Goal: Task Accomplishment & Management: Manage account settings

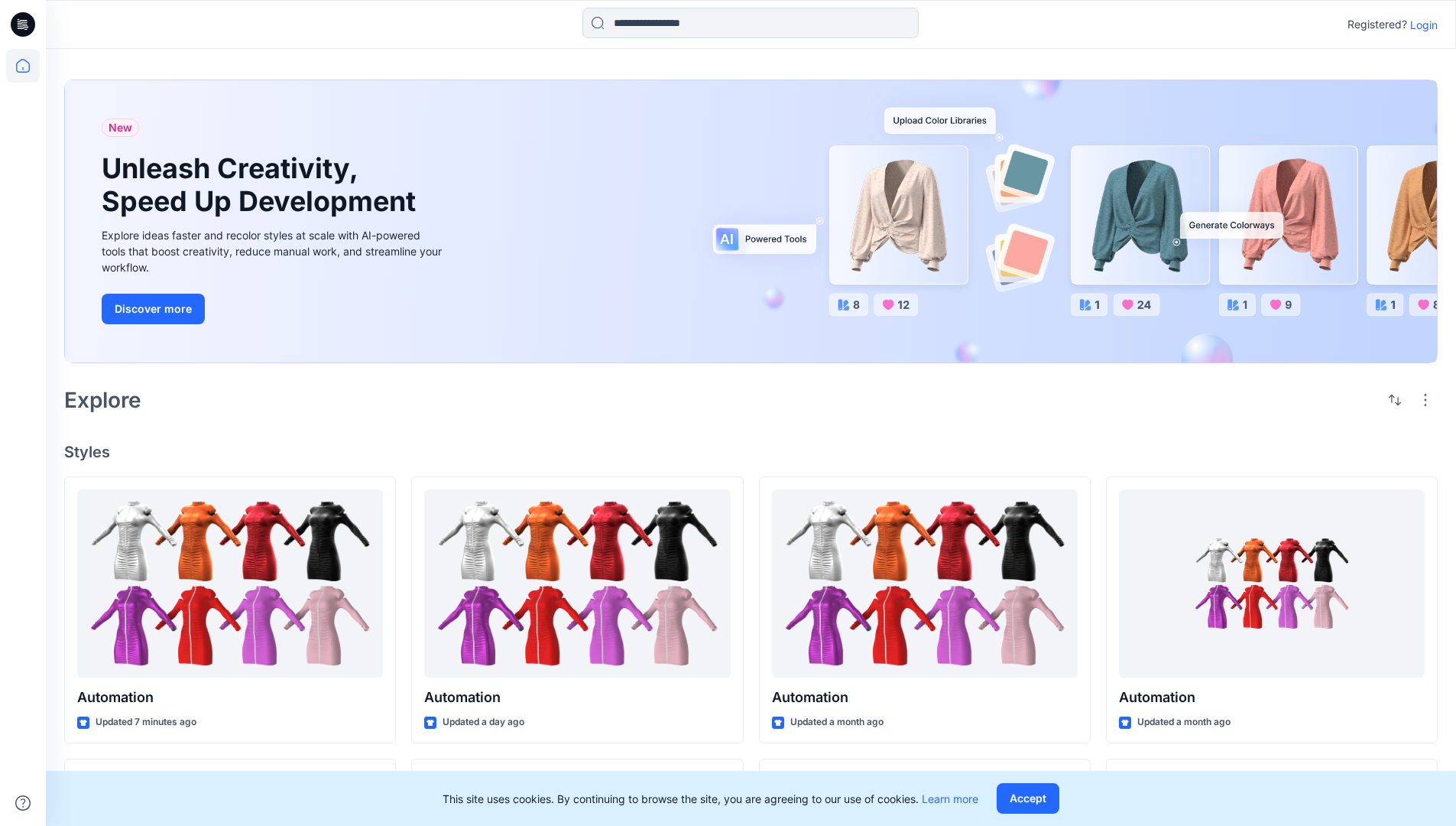
click at [1419, 25] on p "Login" at bounding box center [1424, 25] width 27 height 17
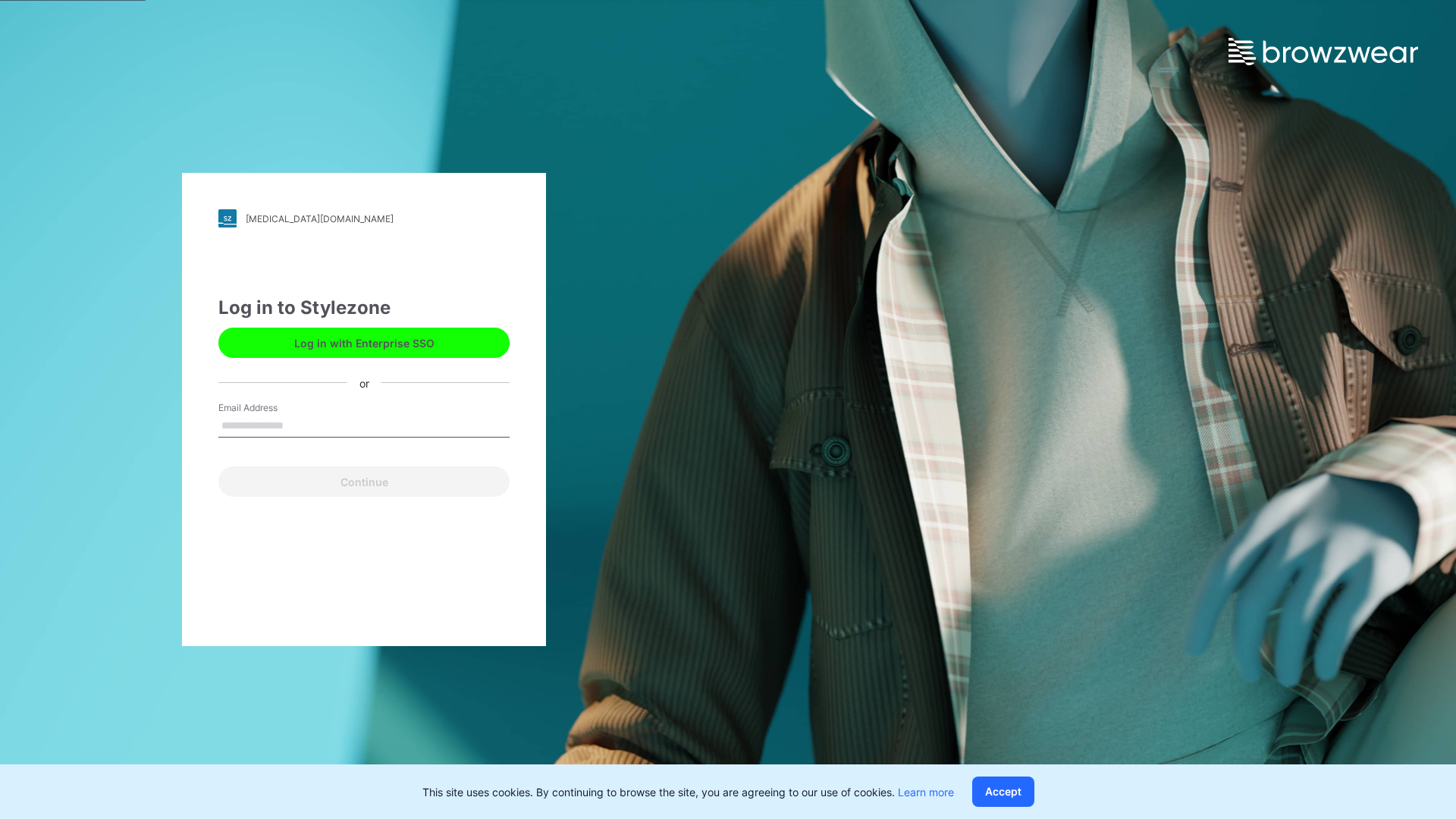
click at [299, 424] on input "Email Address" at bounding box center [364, 425] width 291 height 23
type input "**********"
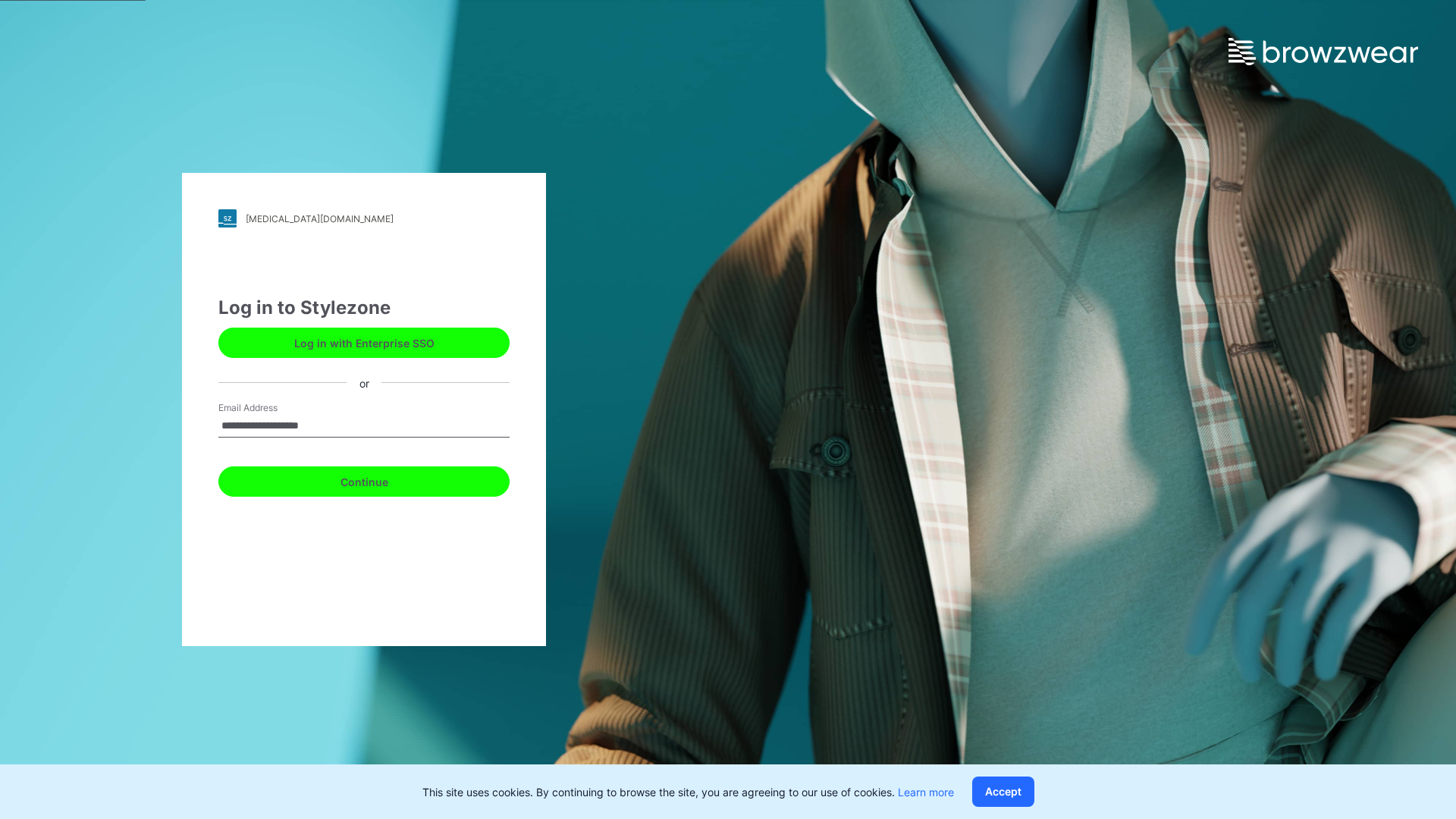
click at [381, 479] on button "Continue" at bounding box center [364, 481] width 291 height 30
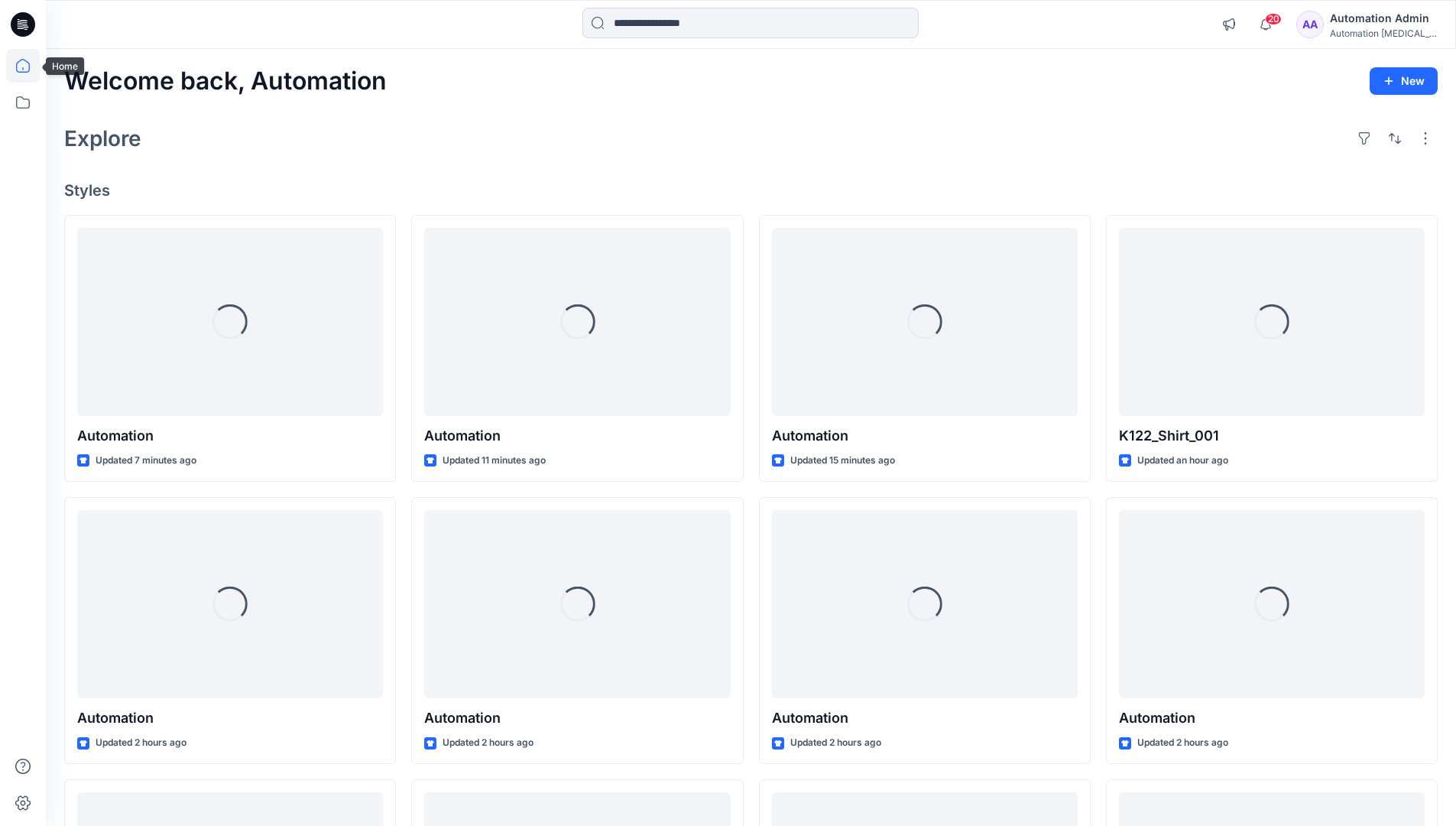
click at [29, 66] on icon at bounding box center [23, 65] width 14 height 14
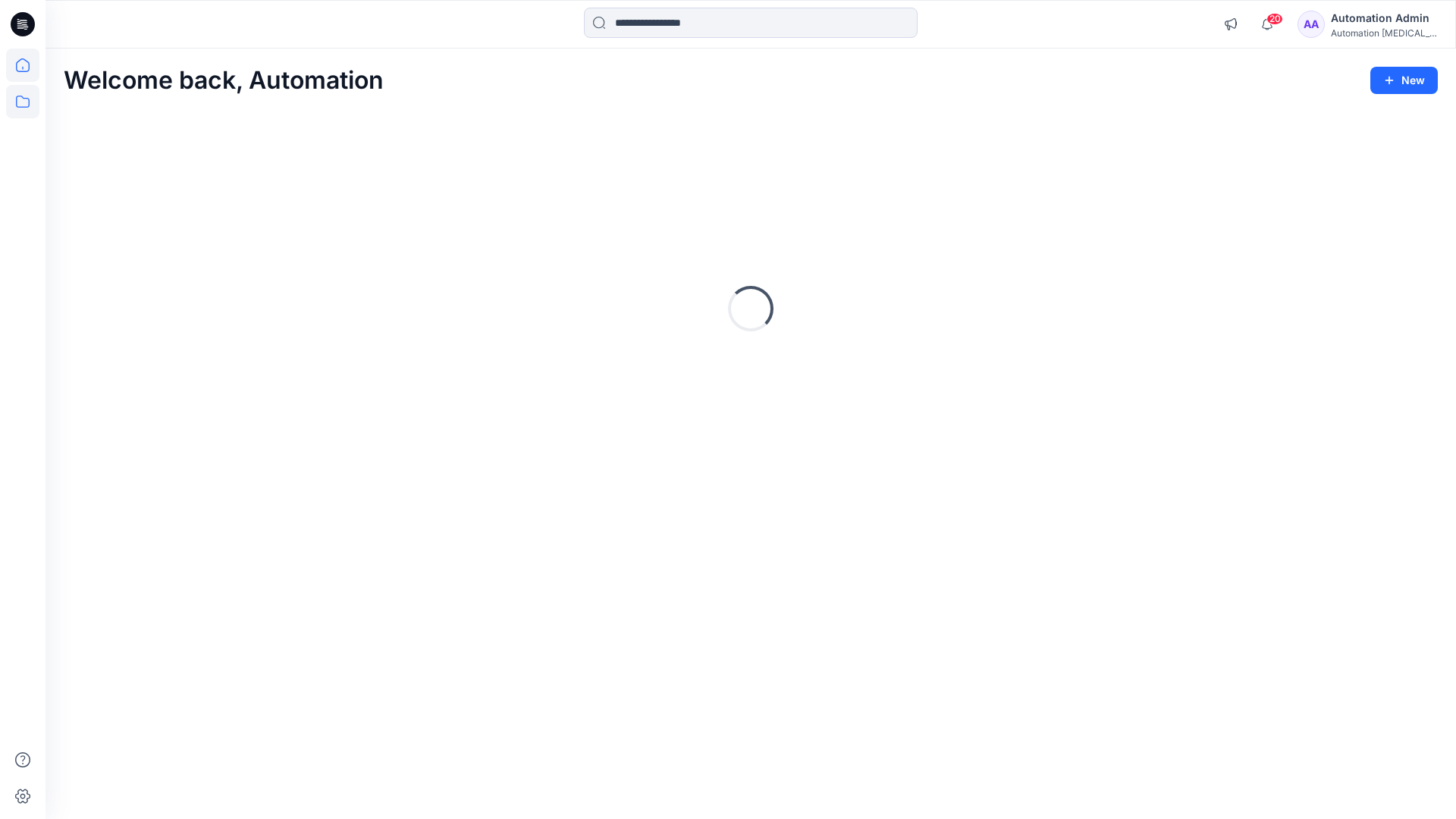
click at [22, 105] on icon at bounding box center [23, 101] width 34 height 34
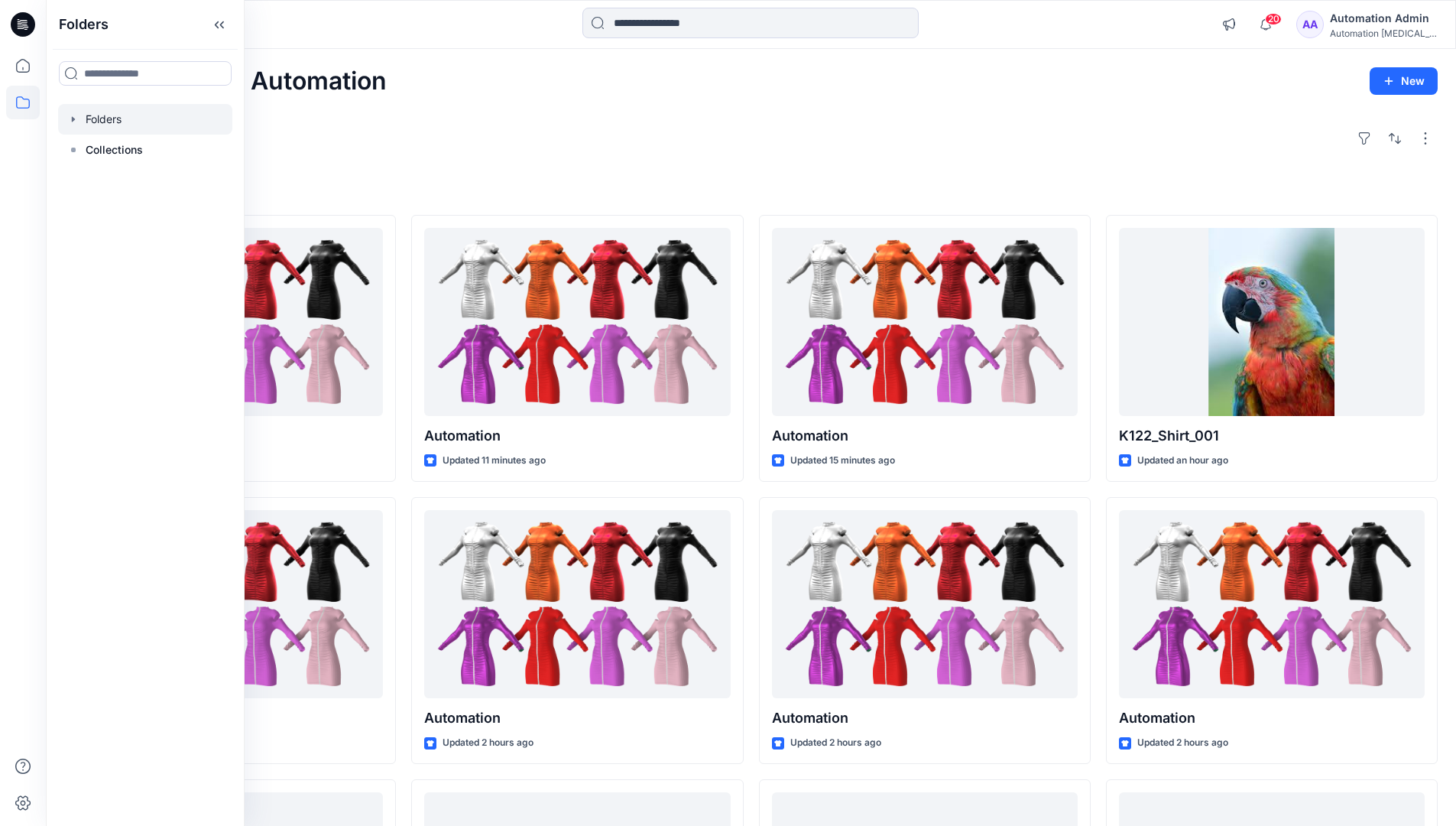
click at [96, 118] on div at bounding box center [145, 118] width 174 height 30
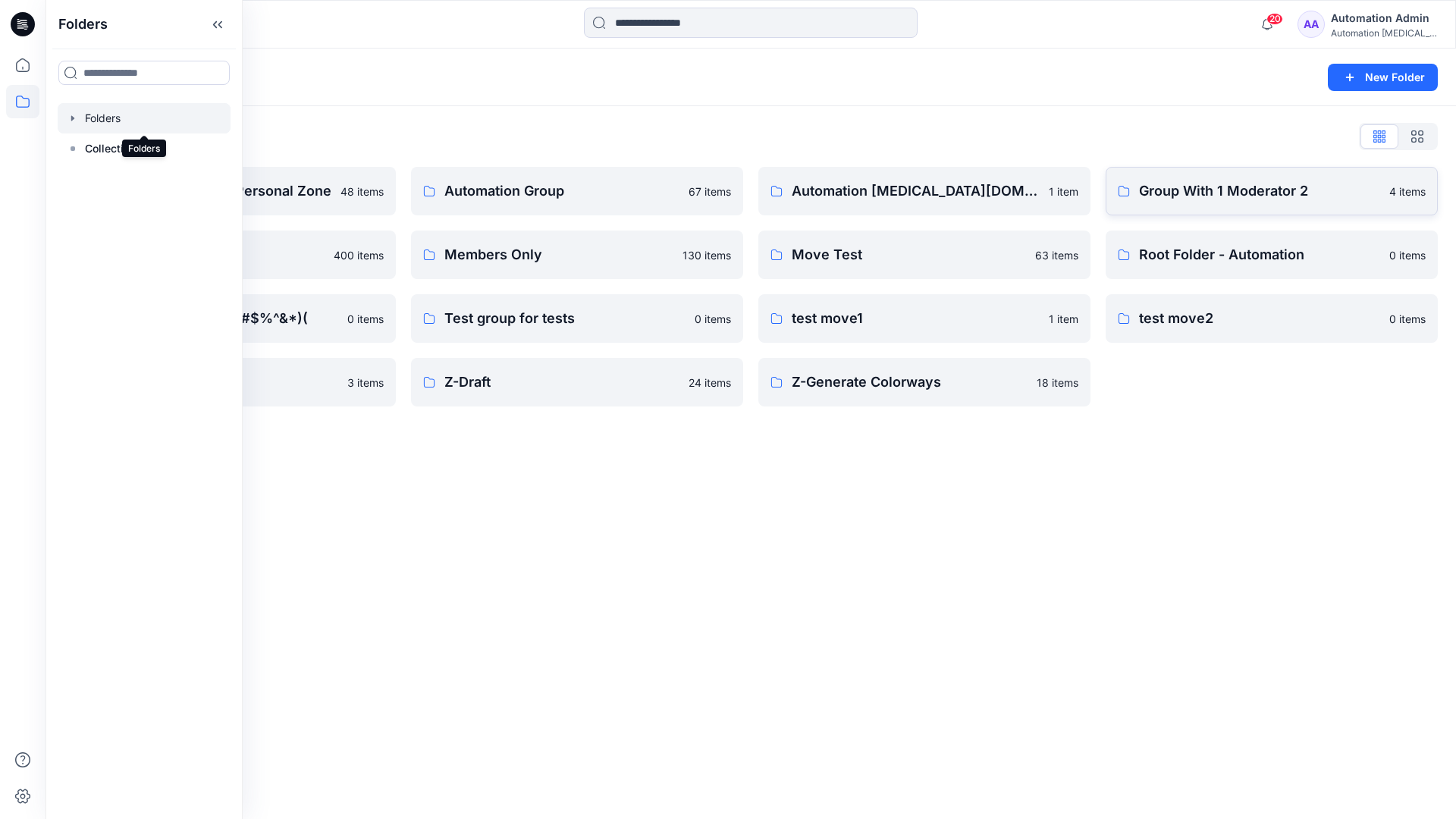
click at [1197, 198] on p "Group With 1 Moderator 2" at bounding box center [1260, 190] width 241 height 21
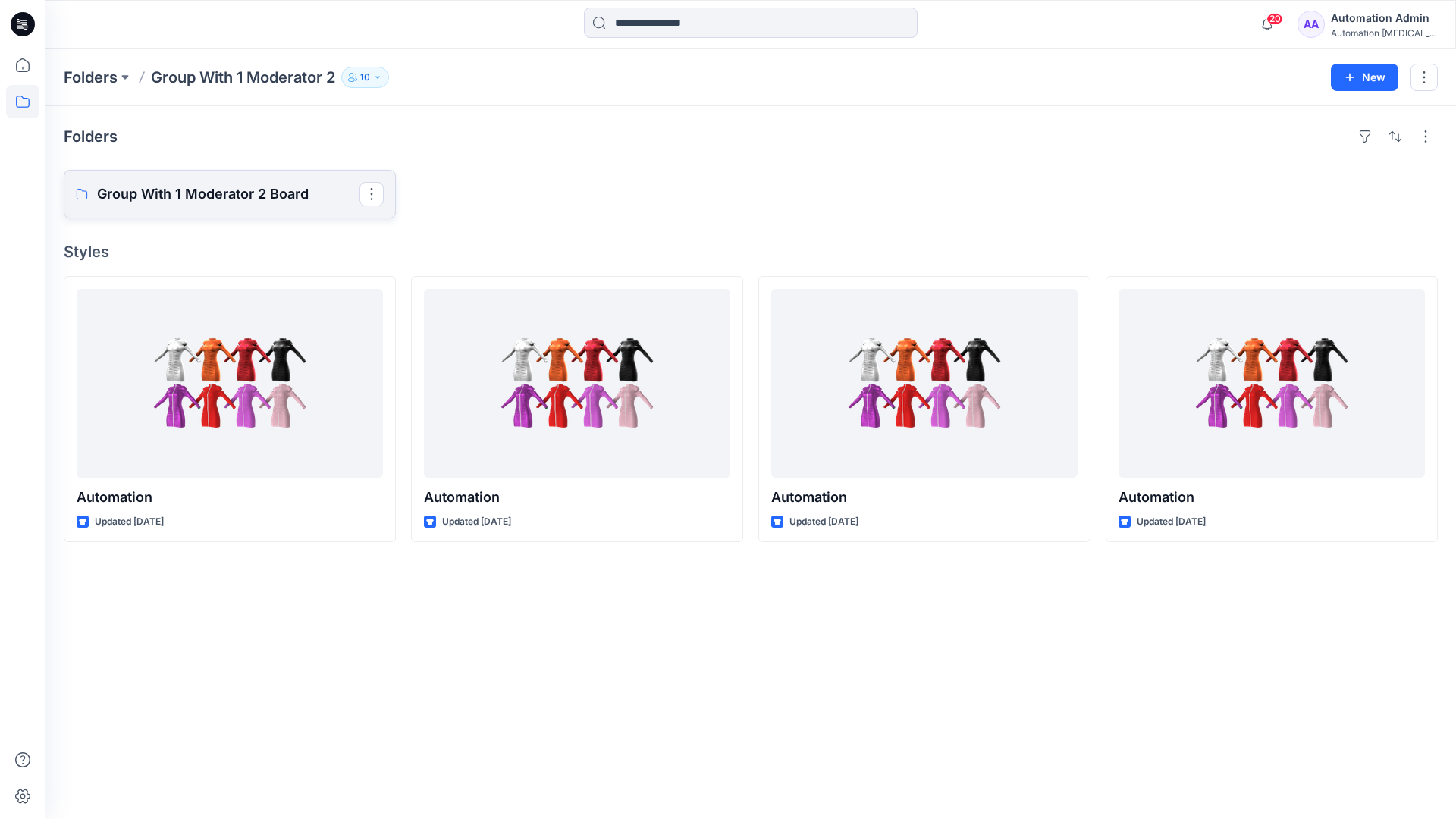
click at [263, 205] on link "Group With 1 Moderator 2 Board" at bounding box center [229, 194] width 332 height 48
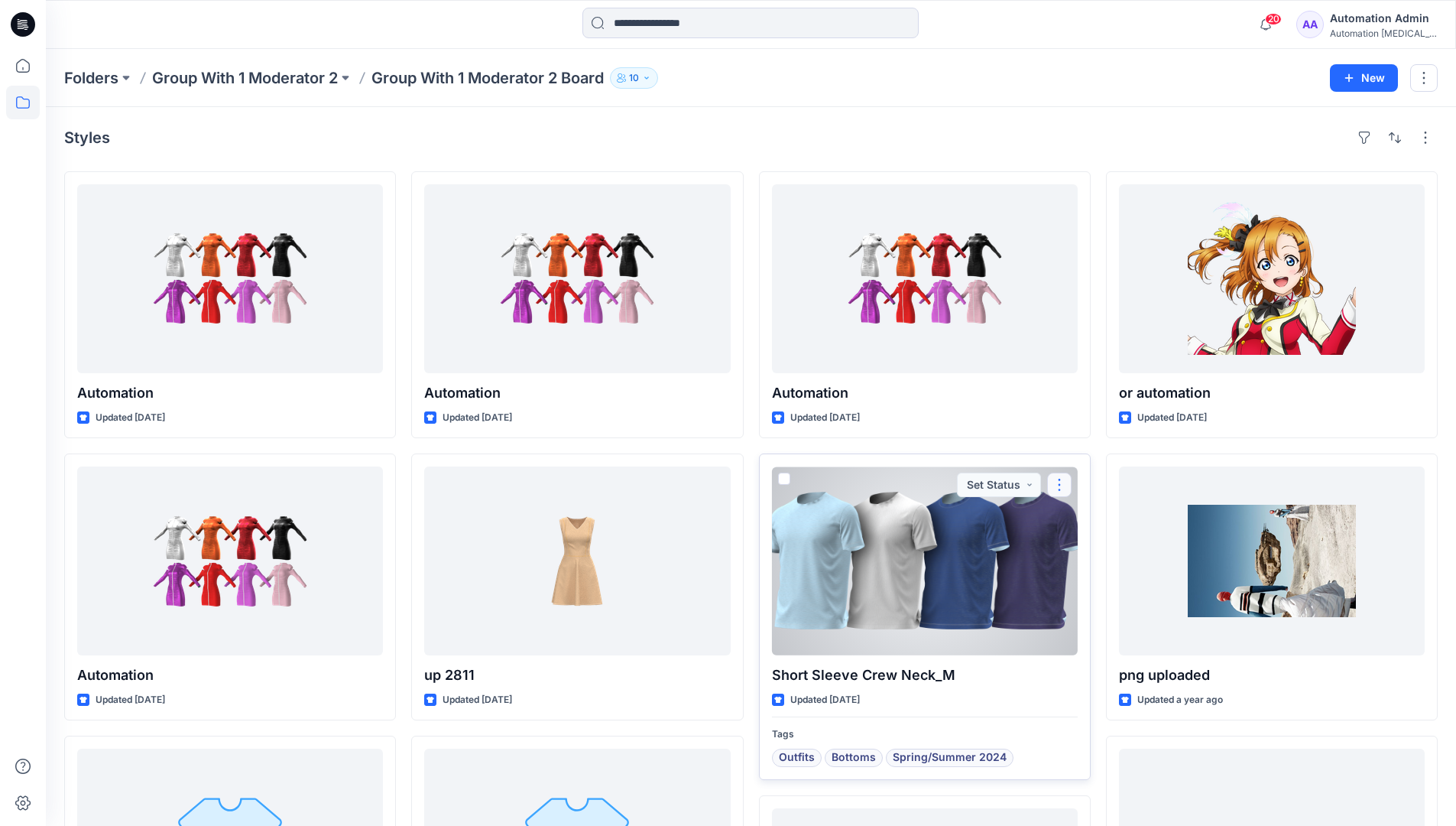
click at [1056, 493] on button "button" at bounding box center [1058, 484] width 25 height 25
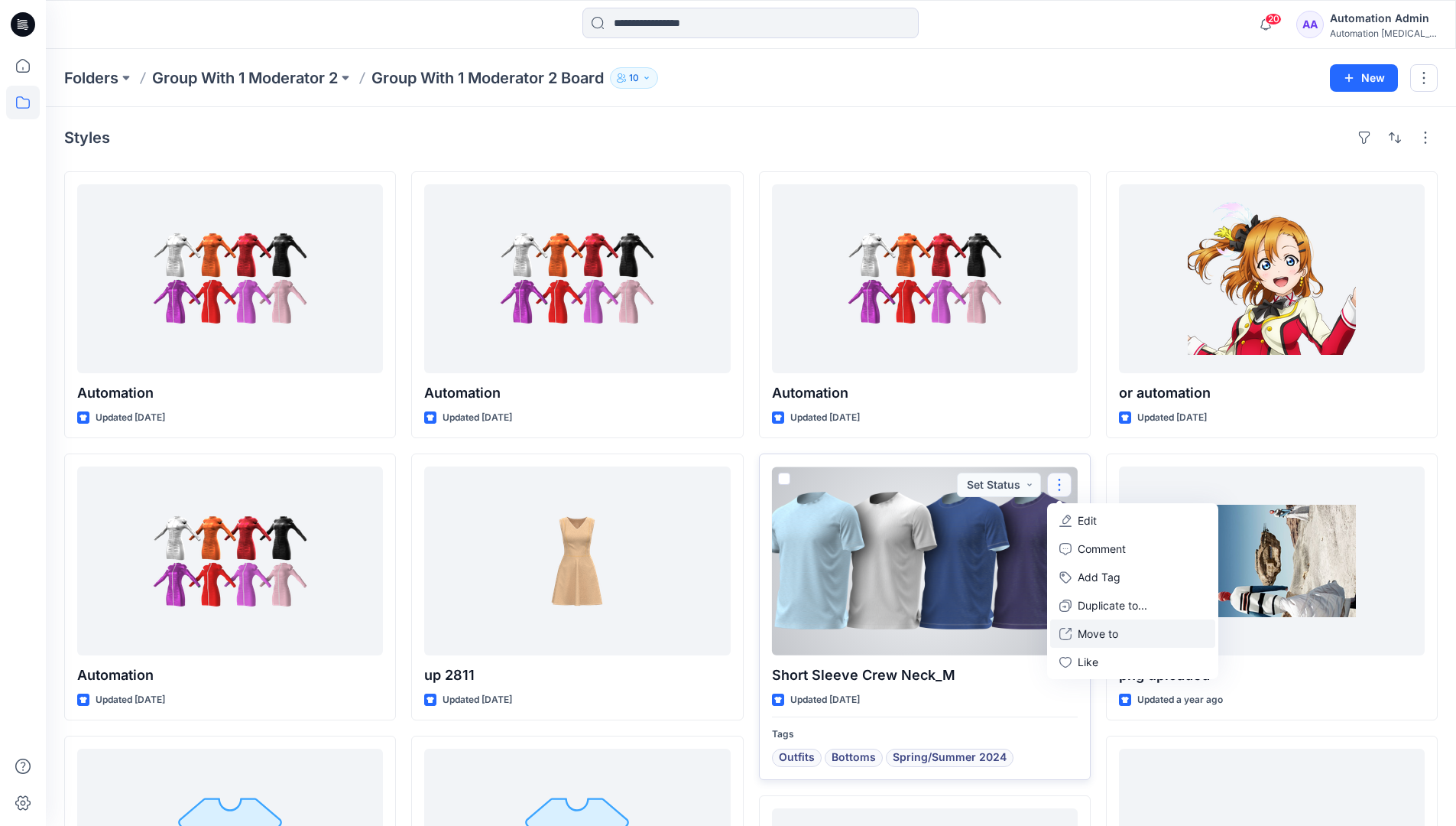
click at [1102, 635] on p "Move to" at bounding box center [1098, 633] width 40 height 17
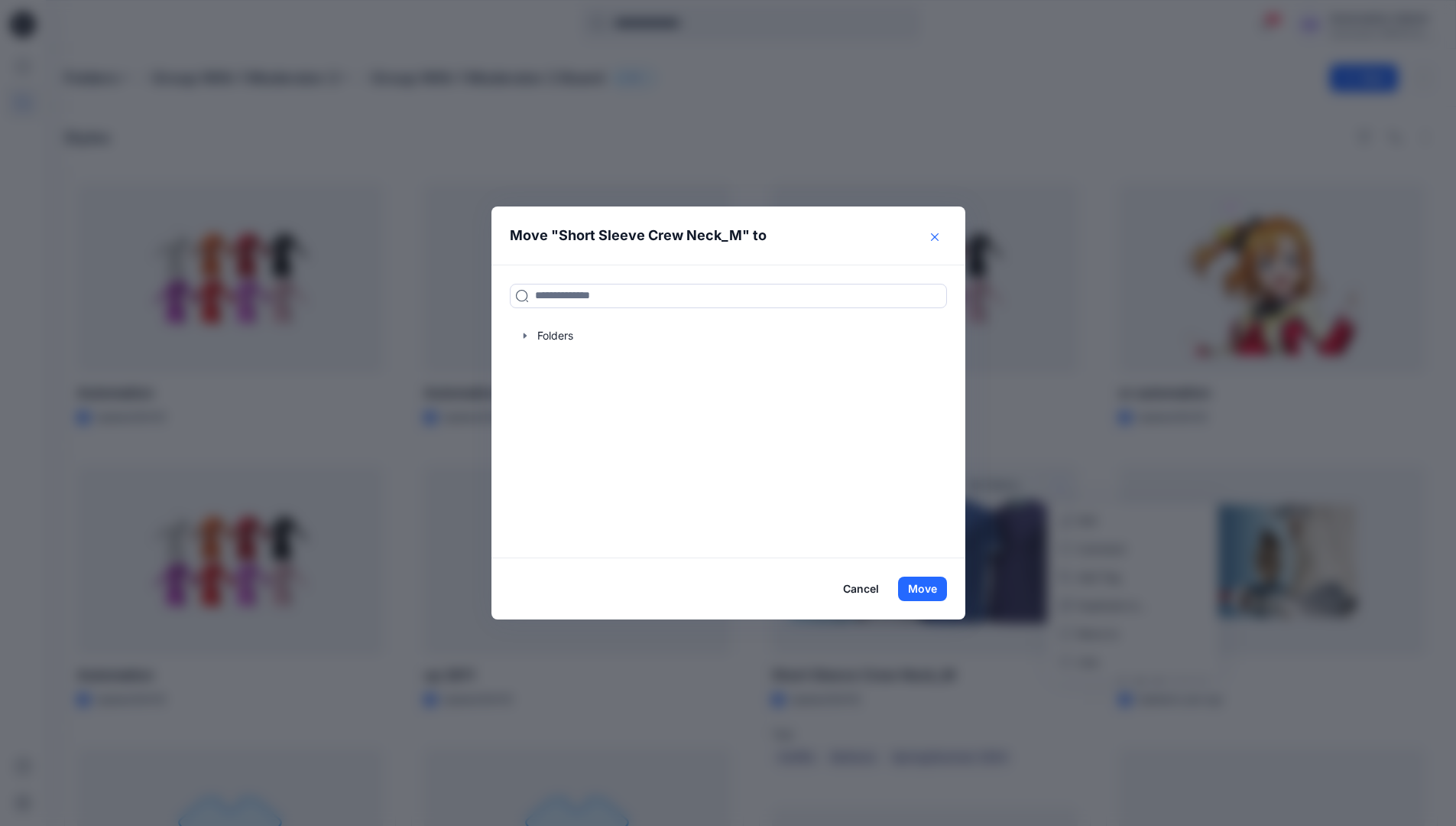
click at [938, 237] on icon "Close" at bounding box center [935, 237] width 7 height 7
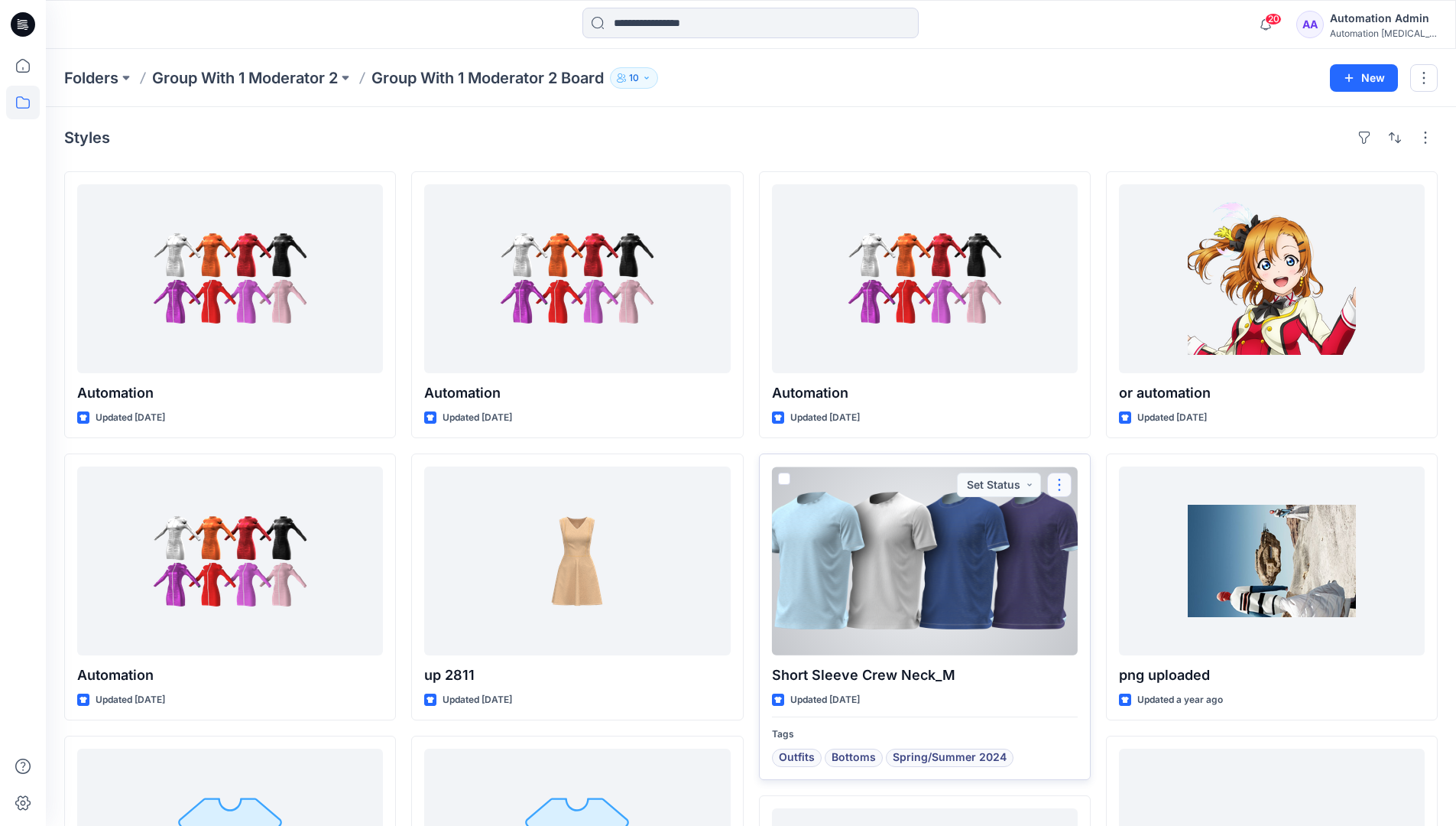
click at [1060, 486] on button "button" at bounding box center [1058, 484] width 25 height 25
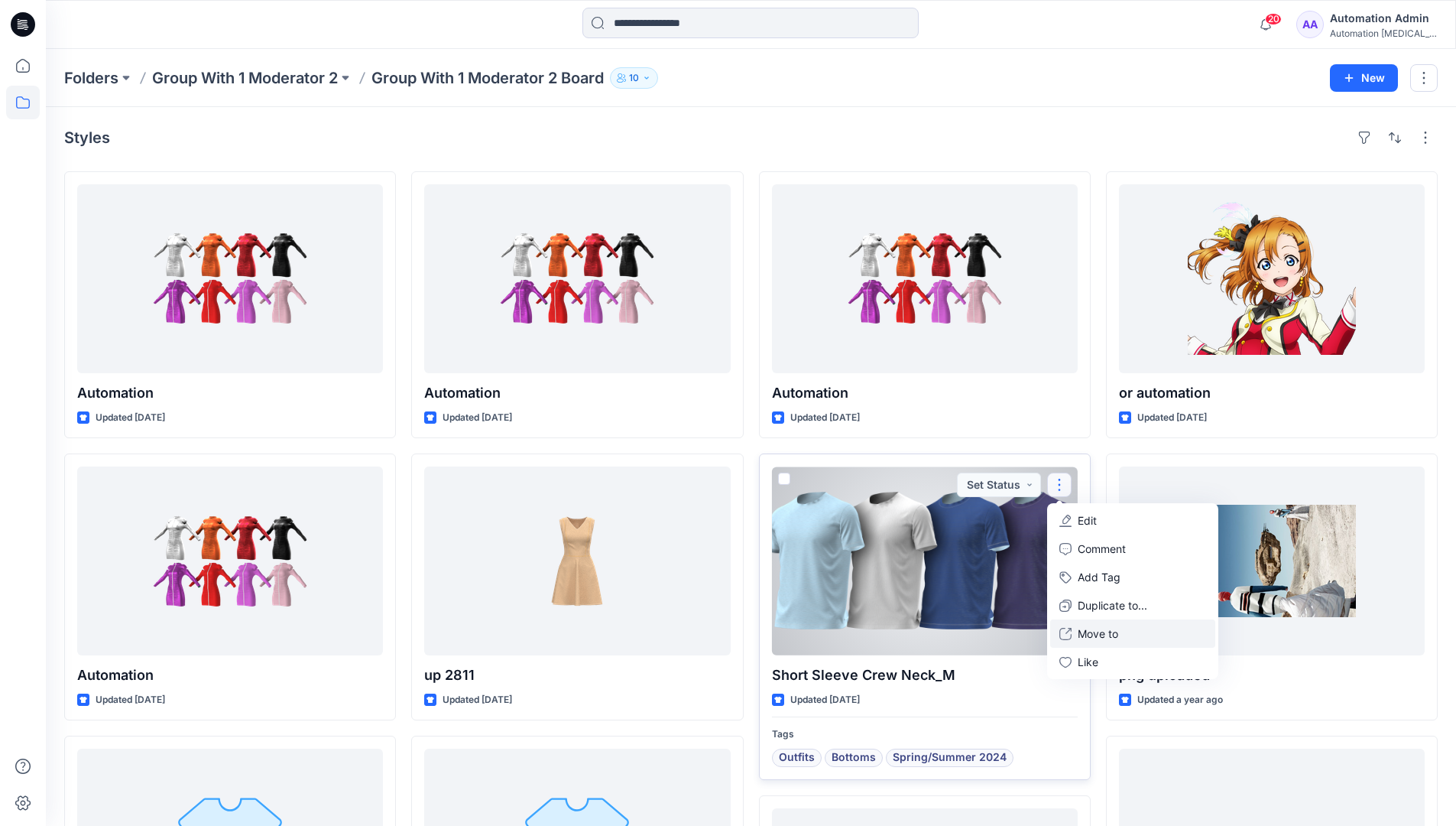
click at [1112, 629] on p "Move to" at bounding box center [1098, 633] width 40 height 17
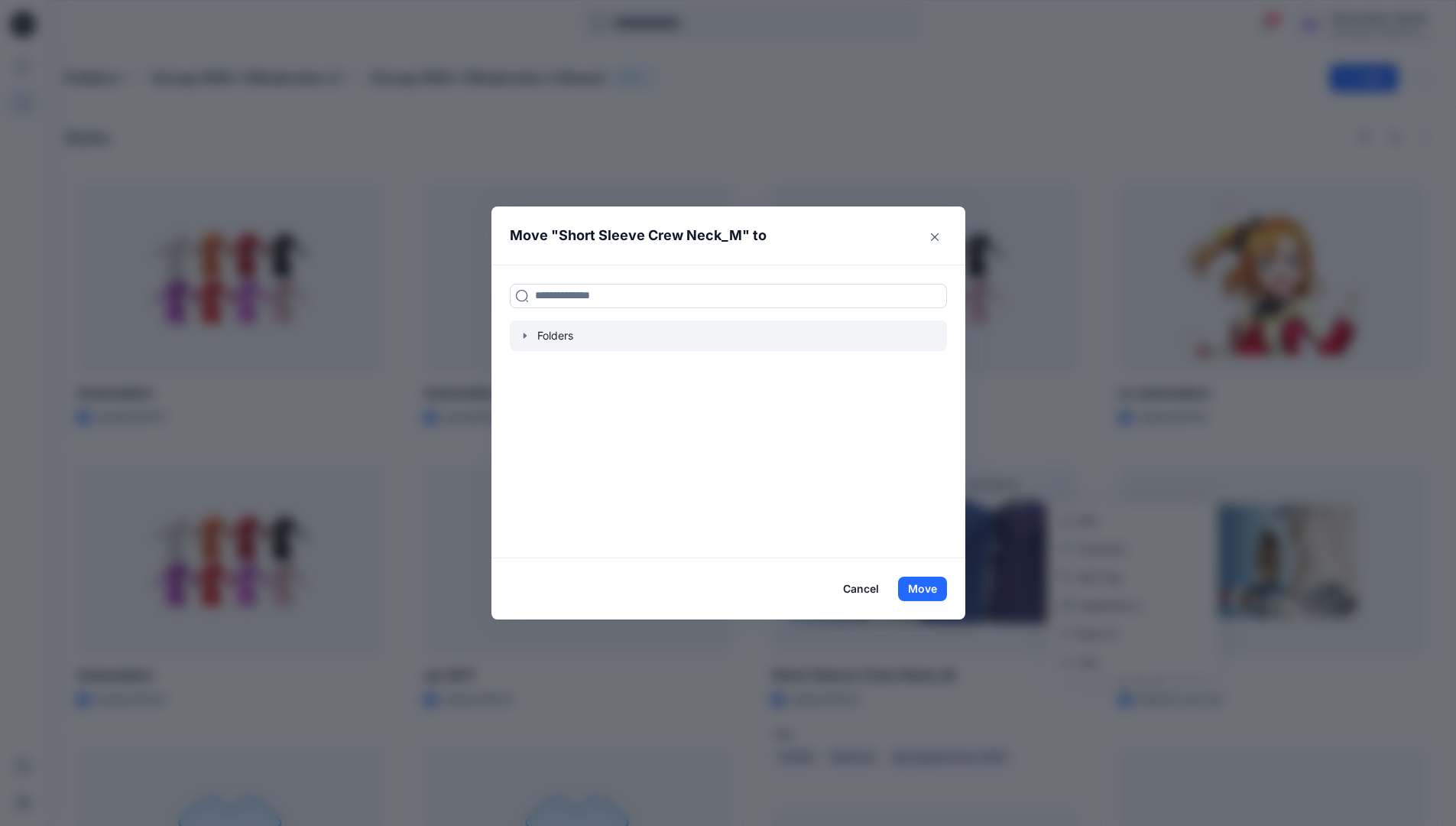
click at [544, 333] on div at bounding box center [728, 335] width 437 height 30
click at [526, 336] on icon "button" at bounding box center [524, 335] width 12 height 12
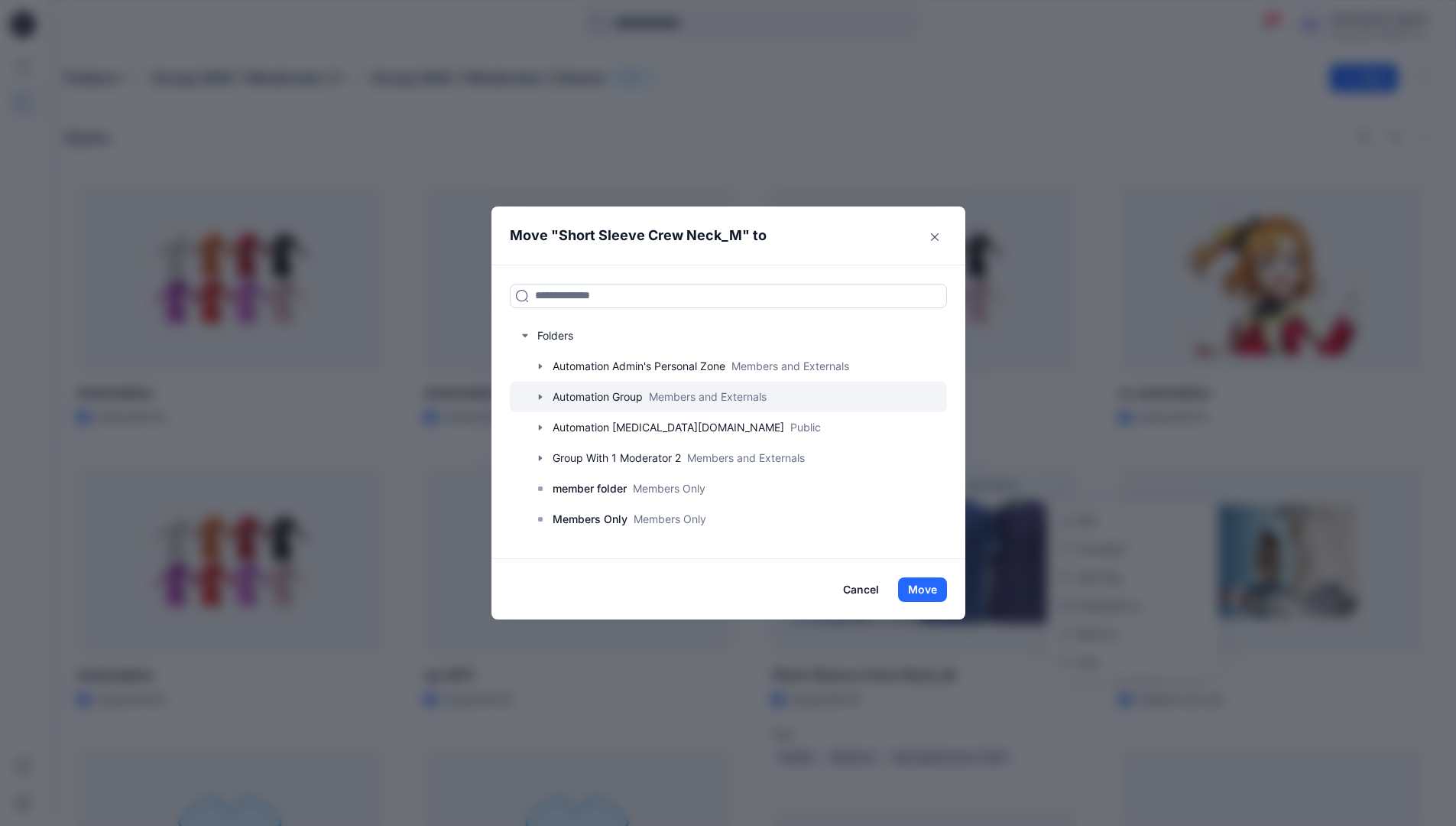
click at [600, 392] on div at bounding box center [728, 396] width 437 height 30
click at [939, 241] on button "Close" at bounding box center [935, 237] width 25 height 25
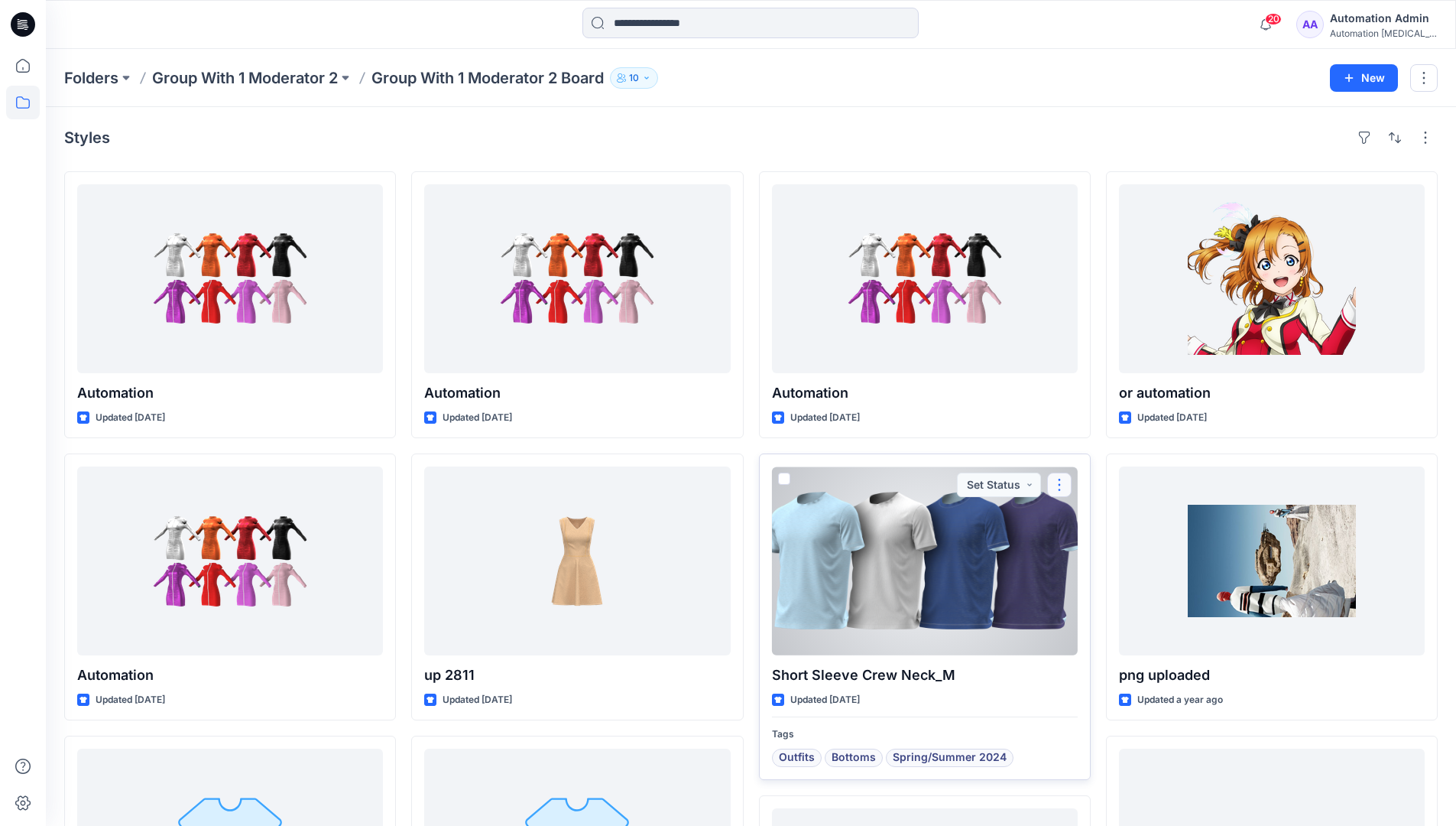
click at [1060, 485] on button "button" at bounding box center [1058, 484] width 25 height 25
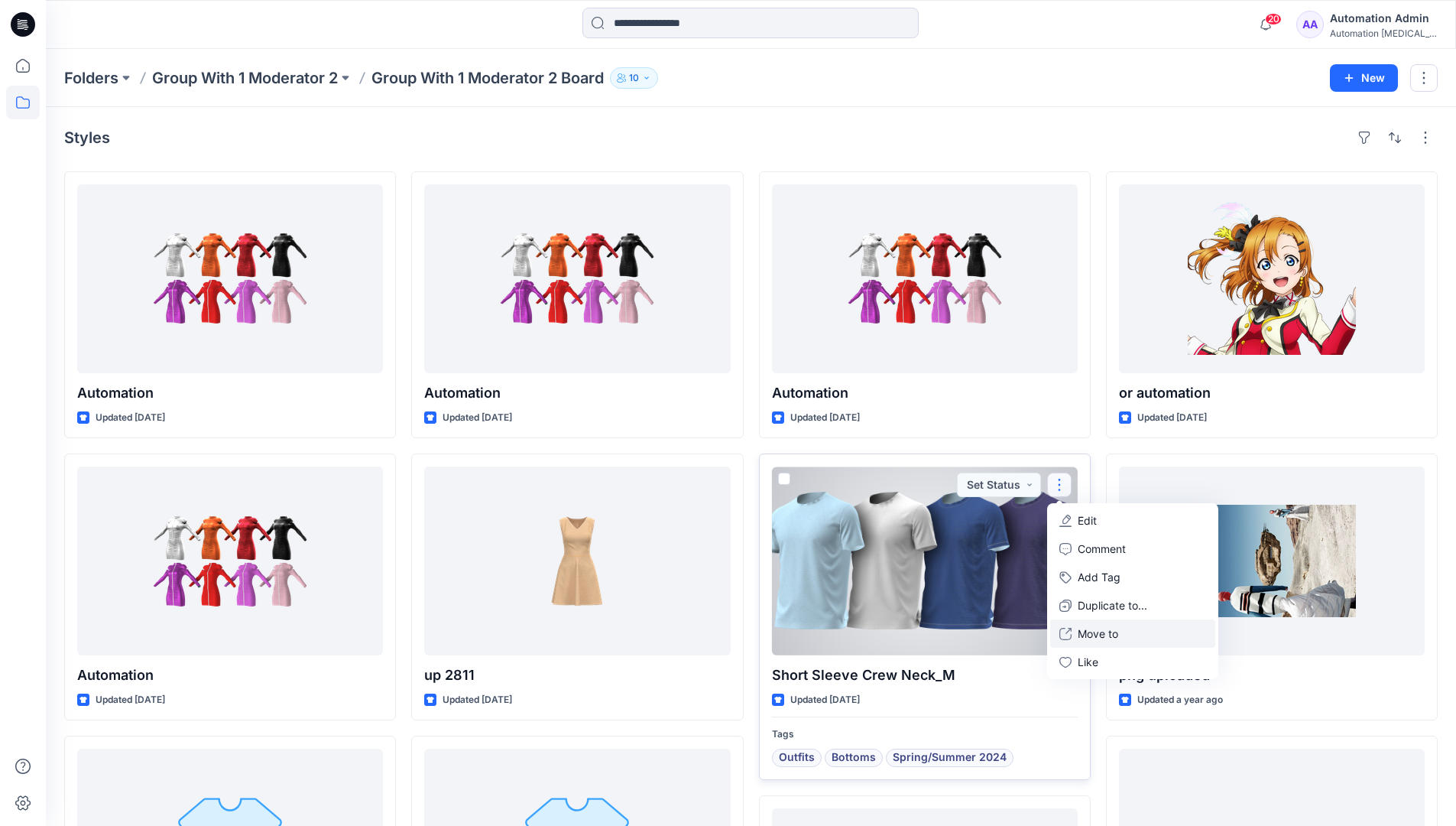
click at [1084, 633] on p "Move to" at bounding box center [1098, 633] width 40 height 17
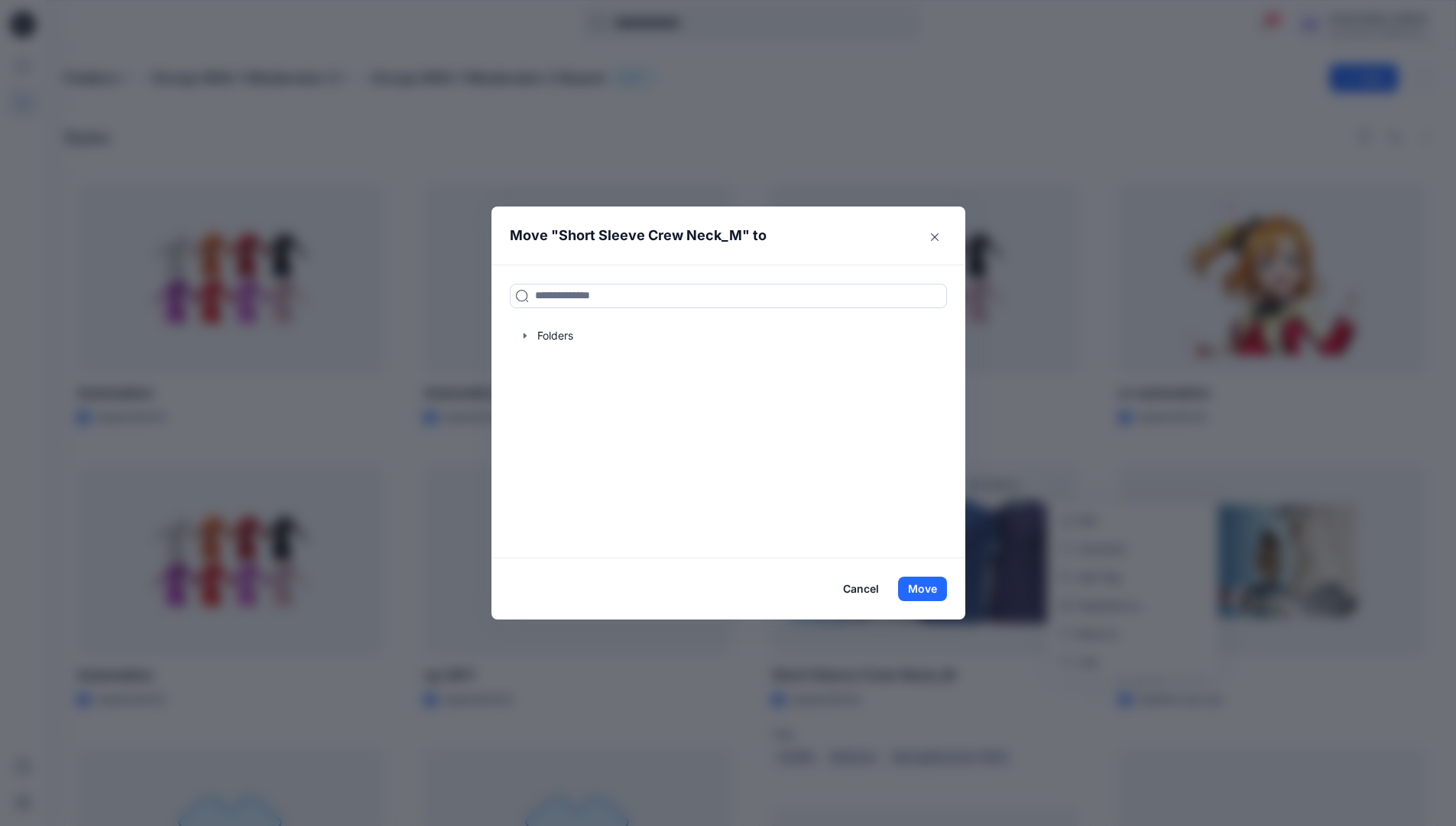
click at [855, 590] on button "Cancel" at bounding box center [860, 589] width 56 height 25
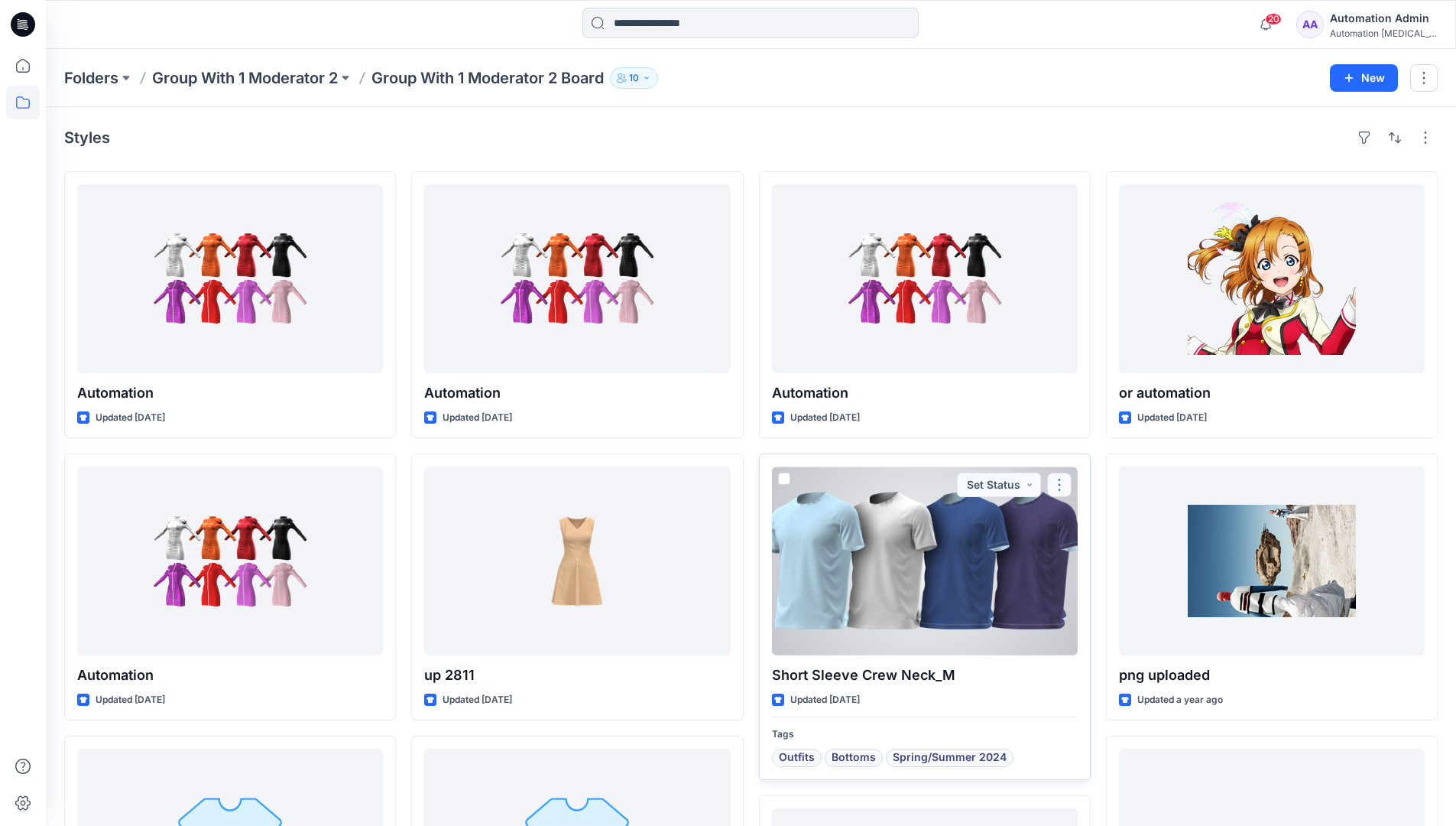
click at [1057, 488] on button "button" at bounding box center [1058, 484] width 25 height 25
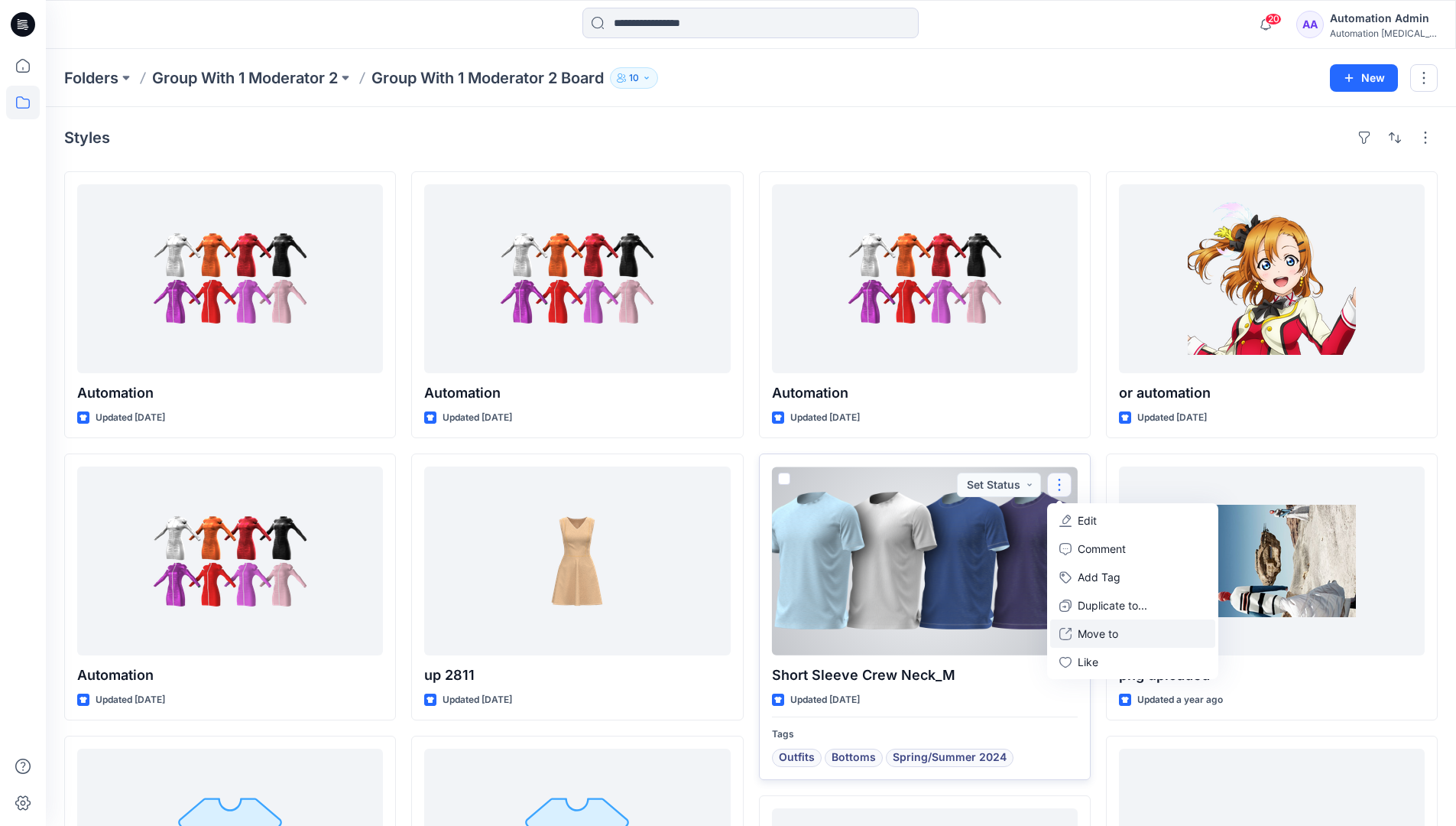
click at [1089, 628] on p "Move to" at bounding box center [1098, 633] width 40 height 17
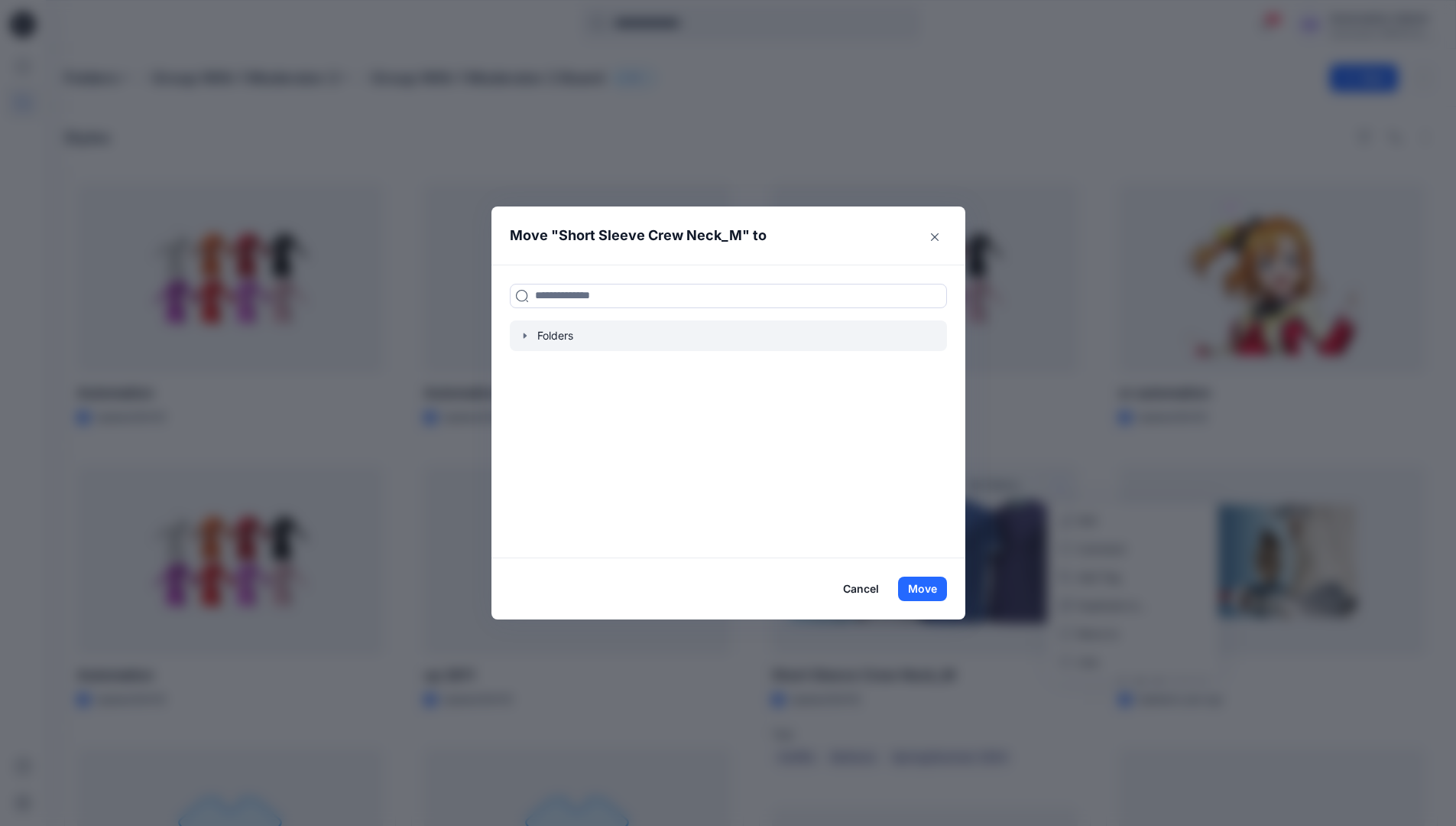
click at [544, 339] on div at bounding box center [728, 335] width 437 height 30
click at [531, 336] on icon "button" at bounding box center [524, 335] width 12 height 12
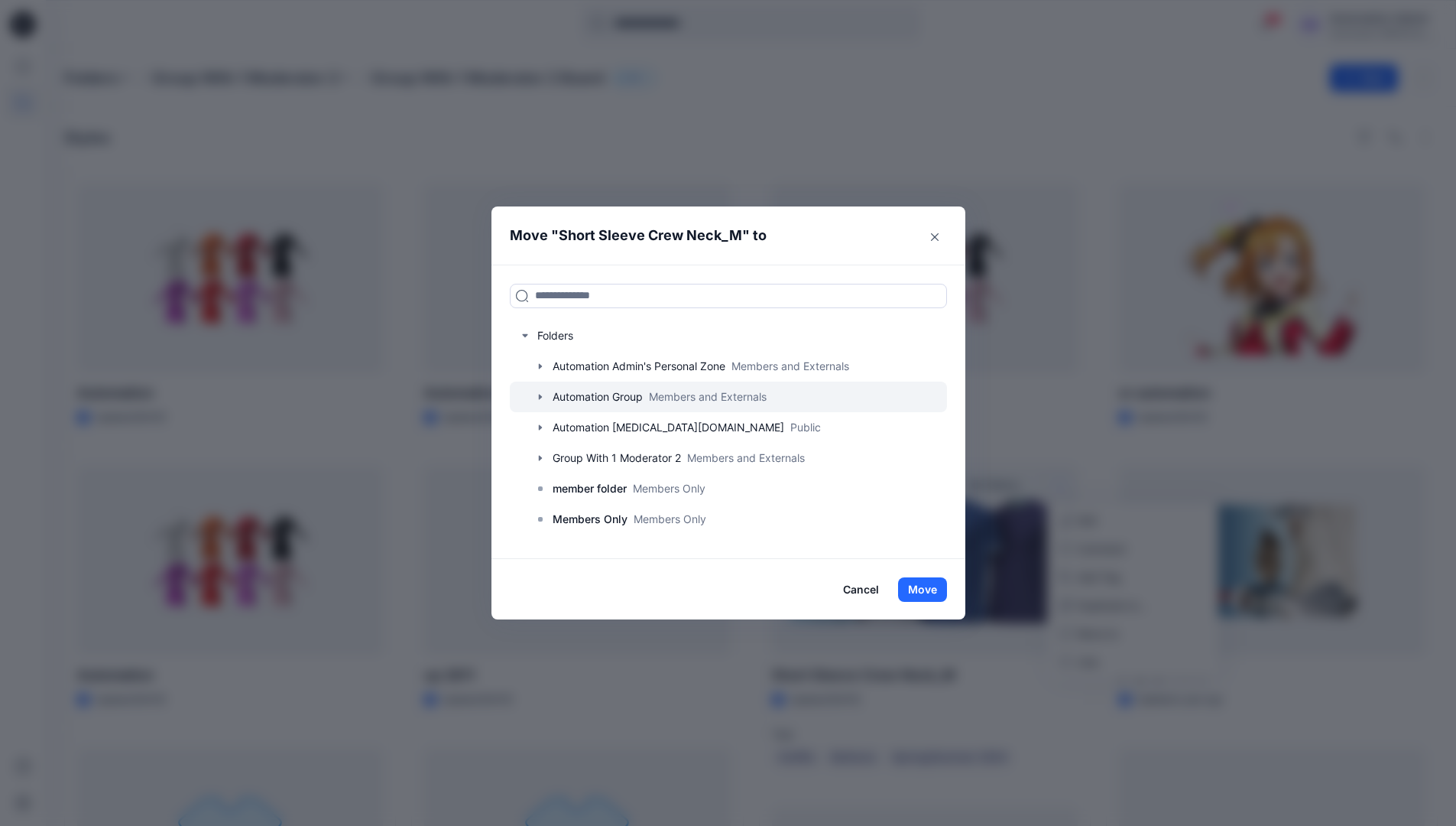
click at [560, 394] on div at bounding box center [728, 396] width 437 height 30
click at [862, 585] on button "Cancel" at bounding box center [860, 589] width 56 height 25
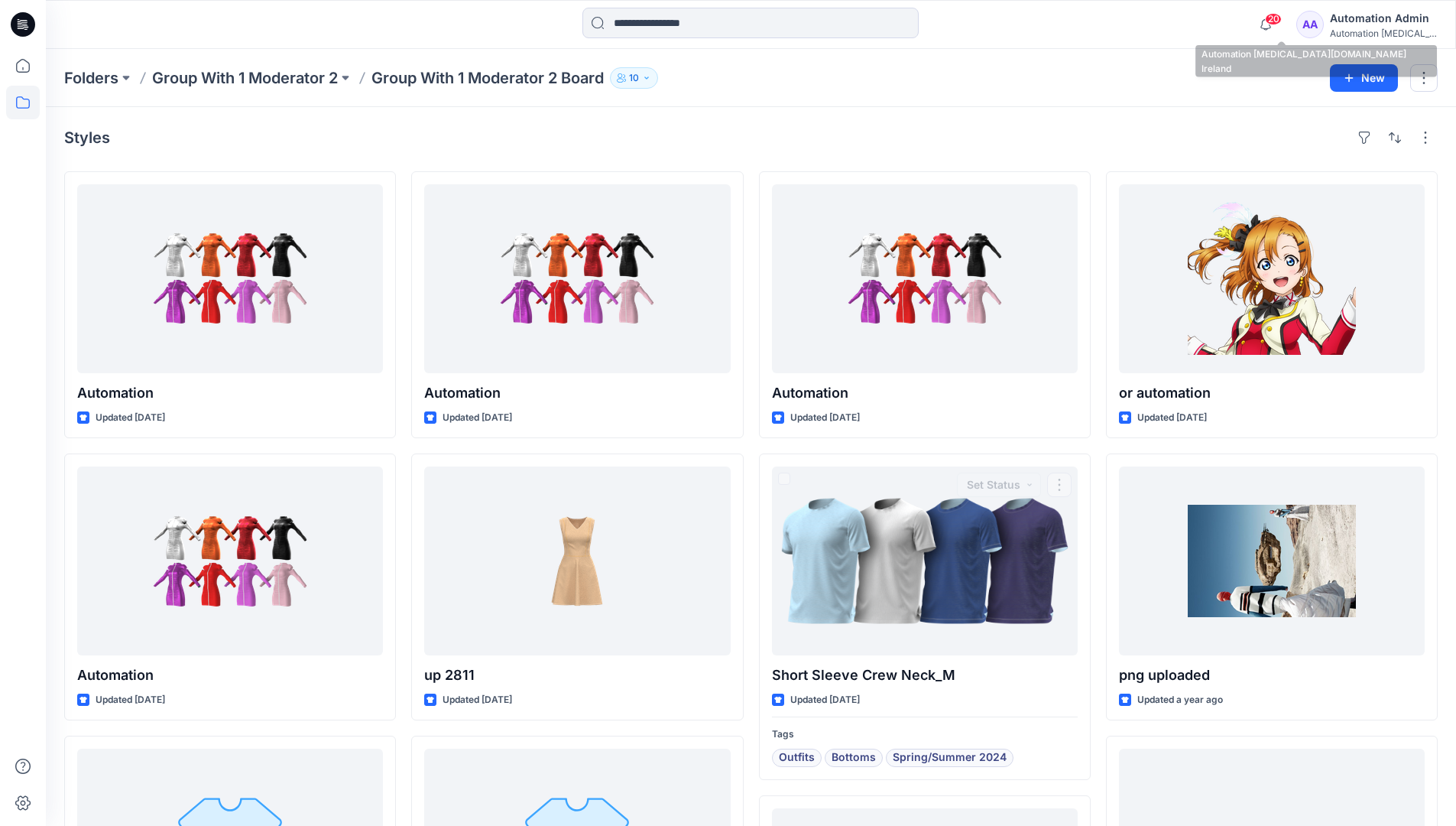
click at [1359, 35] on div "Automation testim..." at bounding box center [1383, 33] width 107 height 12
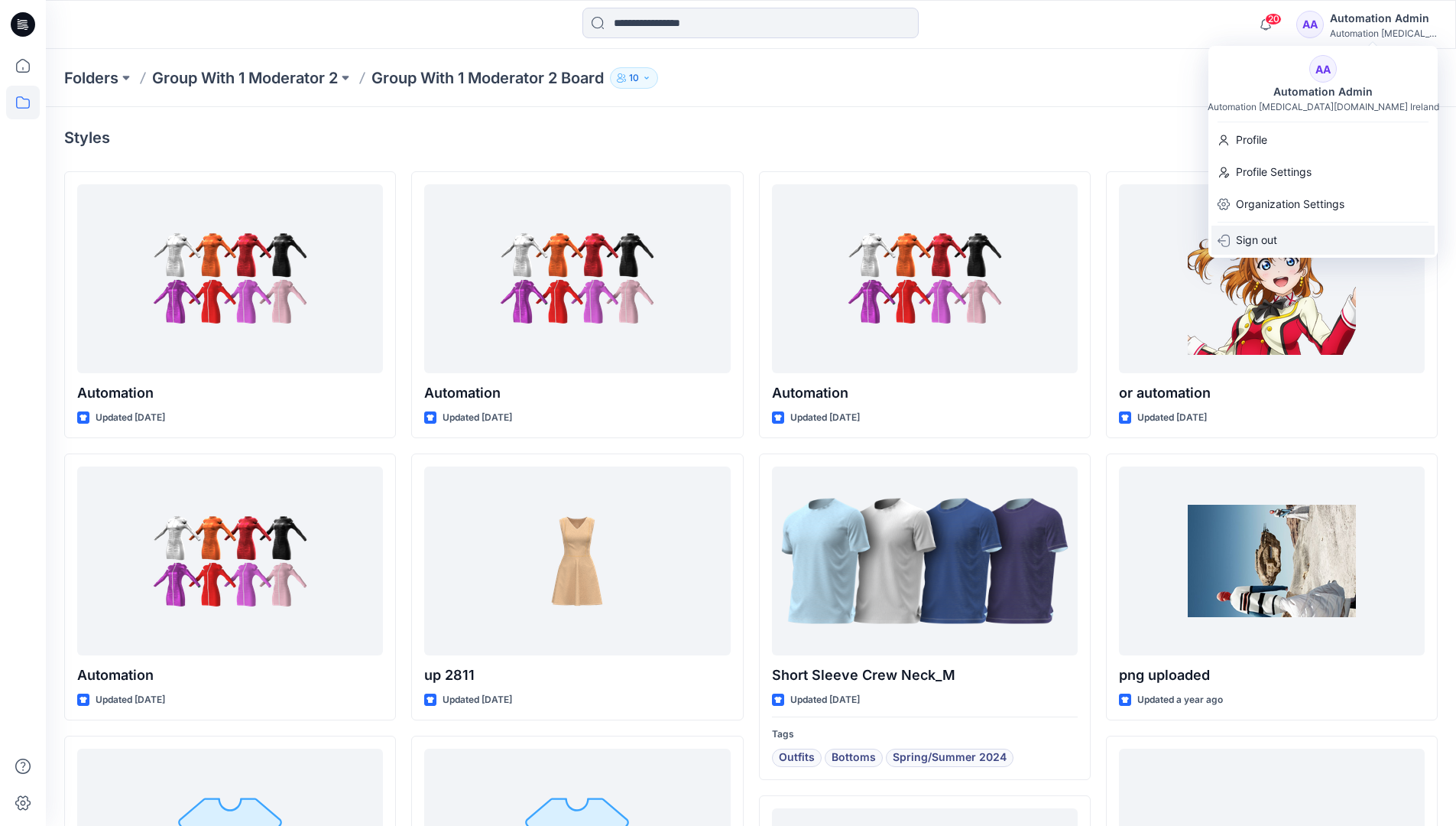
click at [1271, 239] on p "Sign out" at bounding box center [1255, 240] width 41 height 29
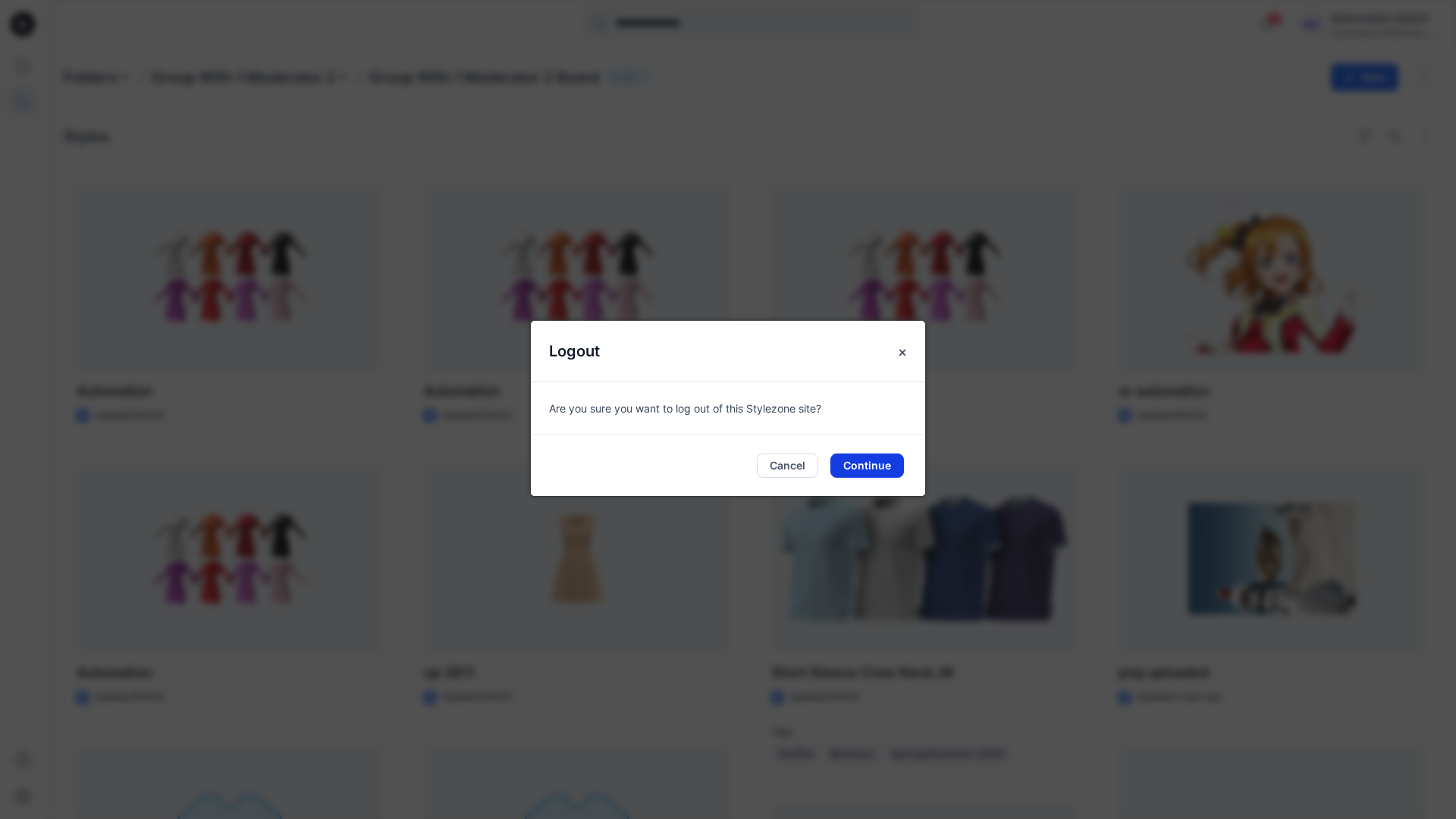
click at [879, 456] on button "Continue" at bounding box center [867, 465] width 74 height 25
